Goal: Task Accomplishment & Management: Use online tool/utility

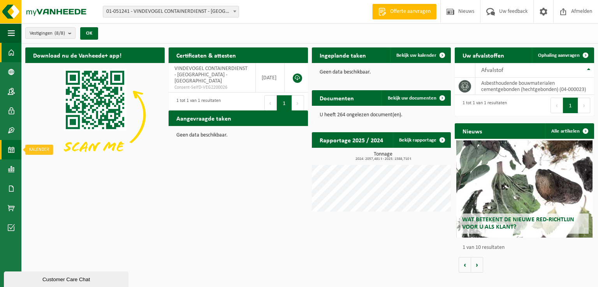
click at [8, 150] on span at bounding box center [11, 149] width 7 height 19
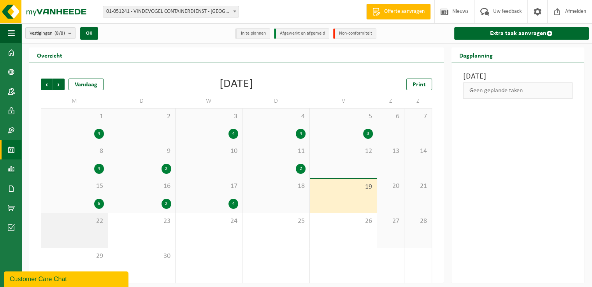
click at [100, 230] on div "22" at bounding box center [74, 230] width 67 height 35
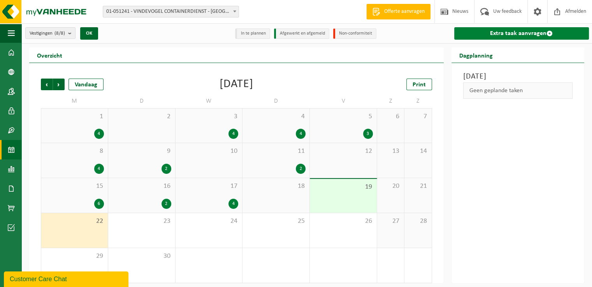
click at [516, 31] on link "Extra taak aanvragen" at bounding box center [521, 33] width 135 height 12
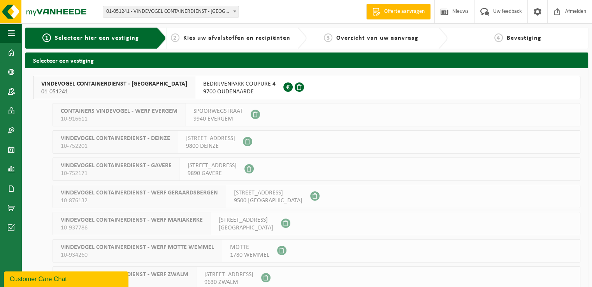
drag, startPoint x: 228, startPoint y: 87, endPoint x: 234, endPoint y: 94, distance: 8.3
click at [228, 87] on span "BEDRIJVENPARK COUPURE 4" at bounding box center [239, 84] width 72 height 8
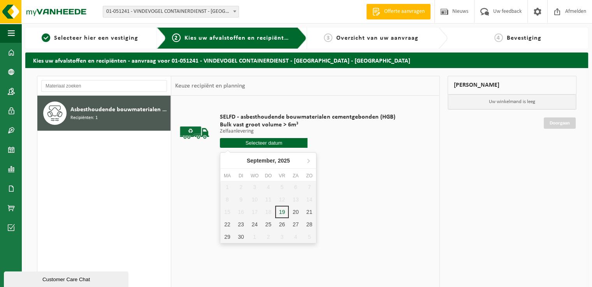
click at [285, 144] on input "text" at bounding box center [264, 143] width 88 height 10
click at [228, 225] on div "22" at bounding box center [227, 224] width 14 height 12
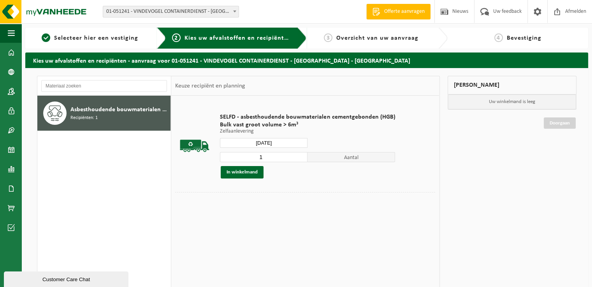
type input "Van 2025-09-22"
click at [262, 156] on input "1" at bounding box center [264, 157] width 88 height 10
type input "2"
click at [233, 176] on button "In winkelmand" at bounding box center [242, 172] width 43 height 12
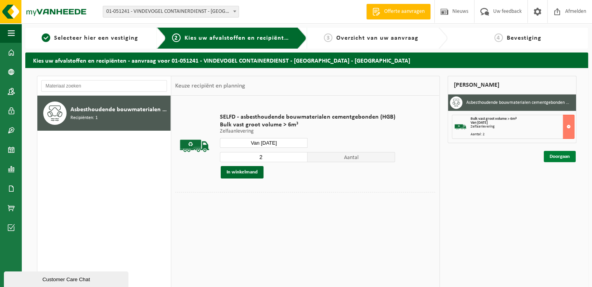
click at [560, 159] on link "Doorgaan" at bounding box center [560, 156] width 32 height 11
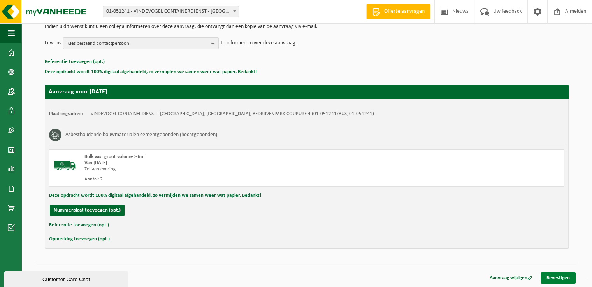
click at [562, 276] on link "Bevestigen" at bounding box center [558, 277] width 35 height 11
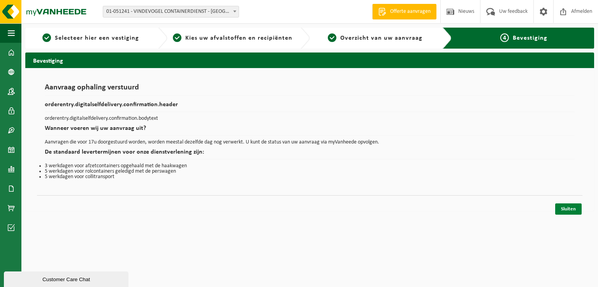
click at [569, 209] on link "Sluiten" at bounding box center [568, 209] width 26 height 11
